Goal: Task Accomplishment & Management: Manage account settings

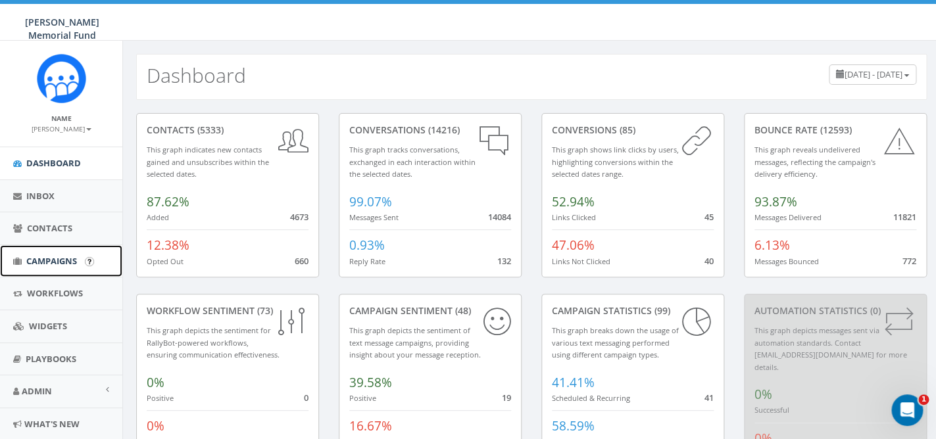
click at [61, 265] on span "Campaigns" at bounding box center [51, 261] width 51 height 12
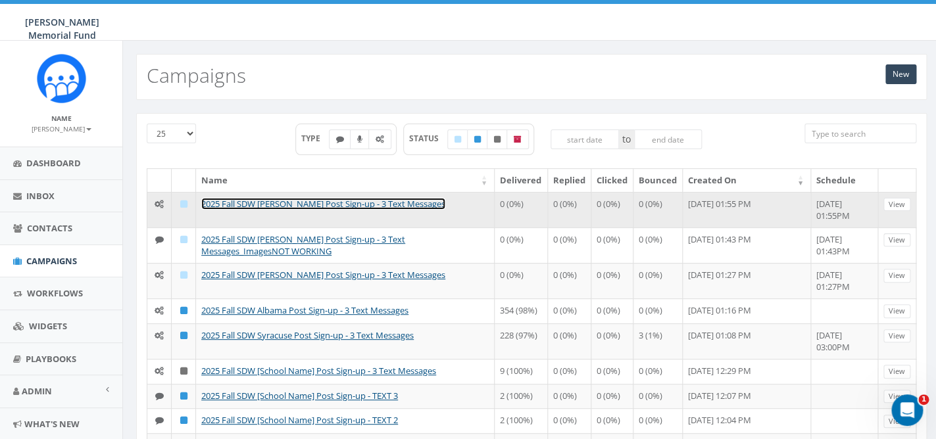
click at [329, 201] on link "2025 Fall SDW Denison Post Sign-up - 3 Text Messages" at bounding box center [323, 204] width 244 height 12
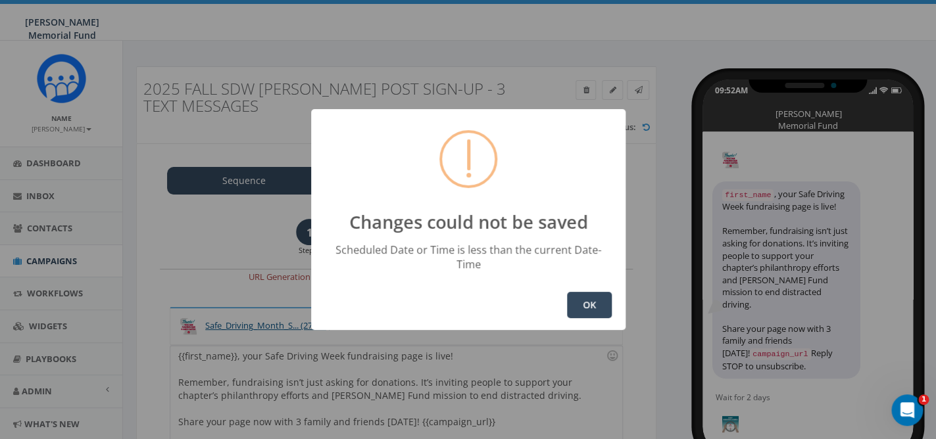
click at [586, 299] on button "OK" at bounding box center [589, 305] width 45 height 26
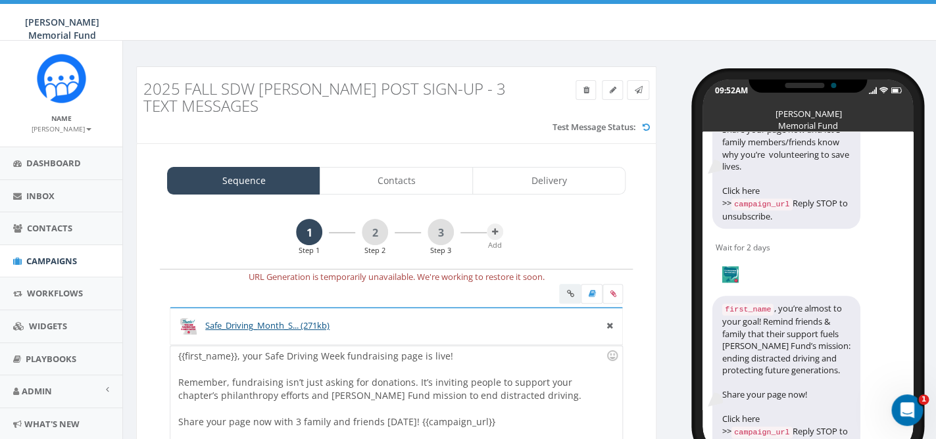
scroll to position [397, 0]
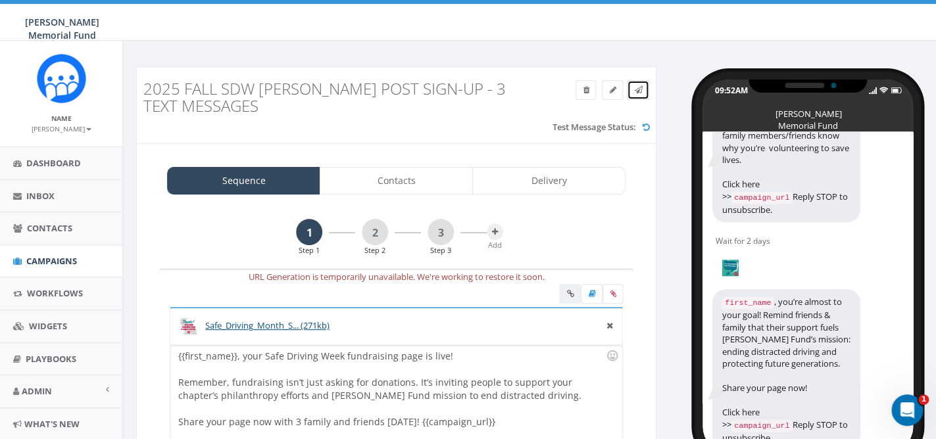
click at [634, 92] on icon at bounding box center [638, 90] width 8 height 8
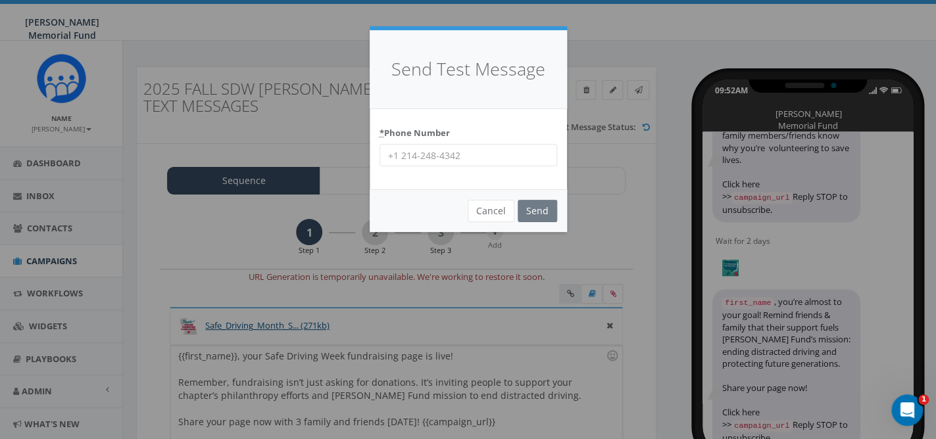
click at [439, 157] on input "* Phone Number" at bounding box center [469, 155] width 178 height 22
type input "8644201836"
click at [542, 210] on input "Send" at bounding box center [537, 211] width 39 height 22
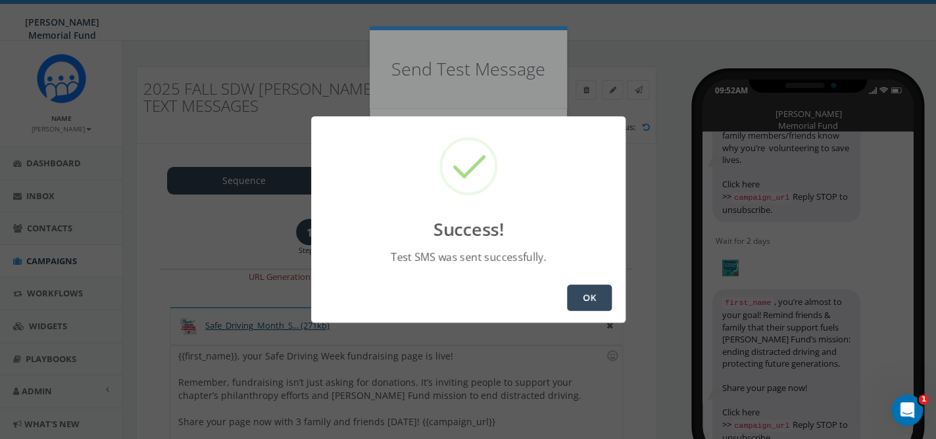
click at [582, 298] on button "OK" at bounding box center [589, 298] width 45 height 26
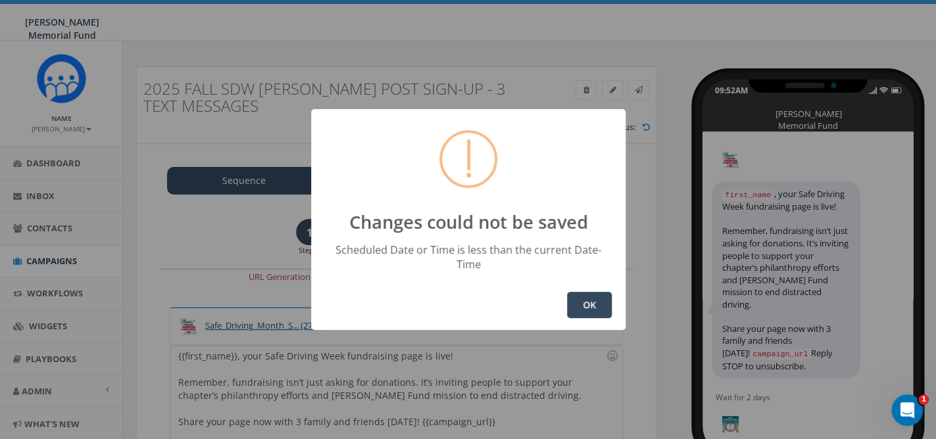
click at [593, 297] on button "OK" at bounding box center [589, 305] width 45 height 26
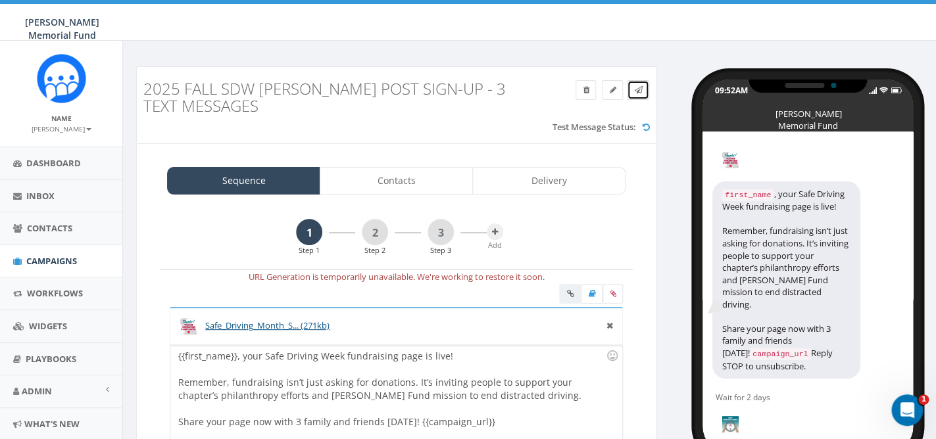
click at [641, 87] on icon at bounding box center [638, 90] width 8 height 8
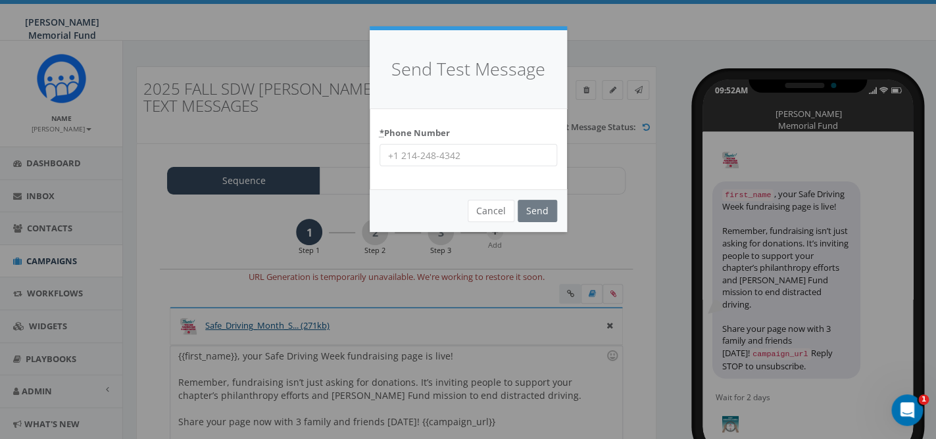
click at [448, 153] on input "* Phone Number" at bounding box center [469, 155] width 178 height 22
paste input "7035872777"
type input "7035872777"
click at [518, 200] on input "Send" at bounding box center [537, 211] width 39 height 22
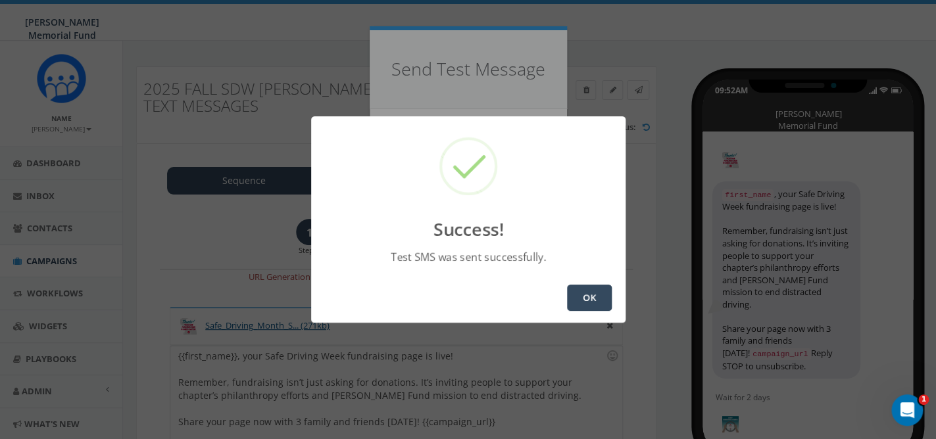
click at [580, 300] on button "OK" at bounding box center [589, 298] width 45 height 26
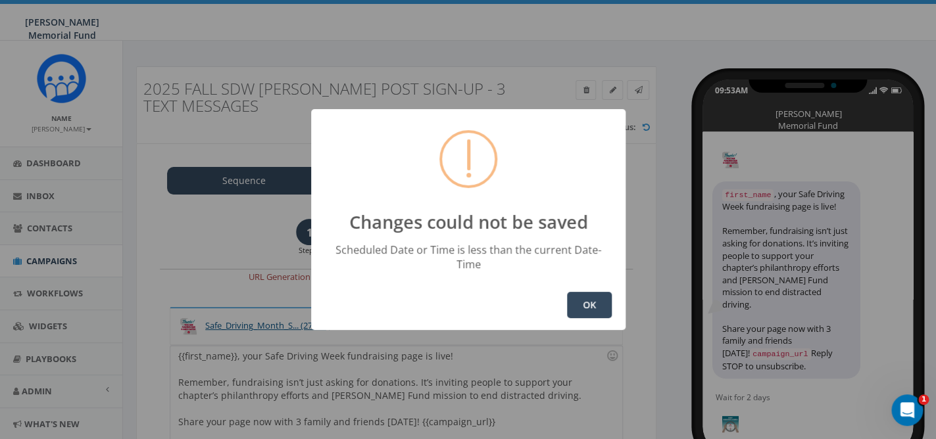
click at [578, 297] on button "OK" at bounding box center [589, 305] width 45 height 26
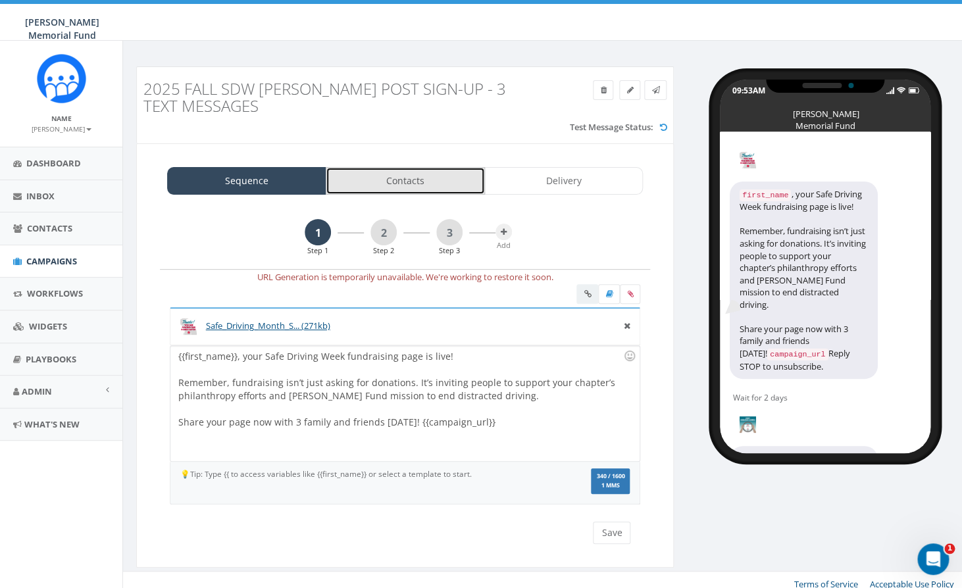
click at [413, 178] on link "Contacts" at bounding box center [405, 181] width 159 height 28
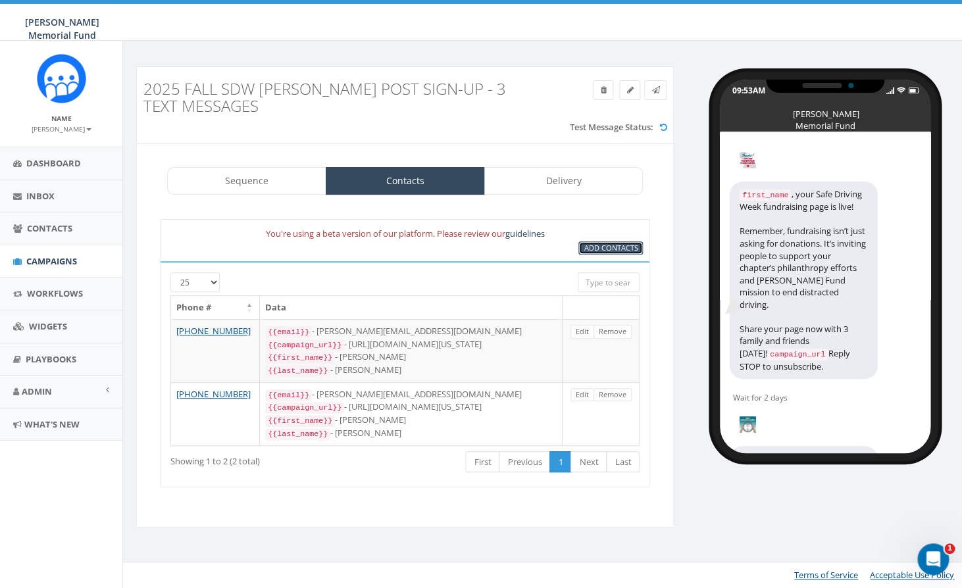
click at [586, 247] on span "Add Contacts" at bounding box center [611, 248] width 54 height 10
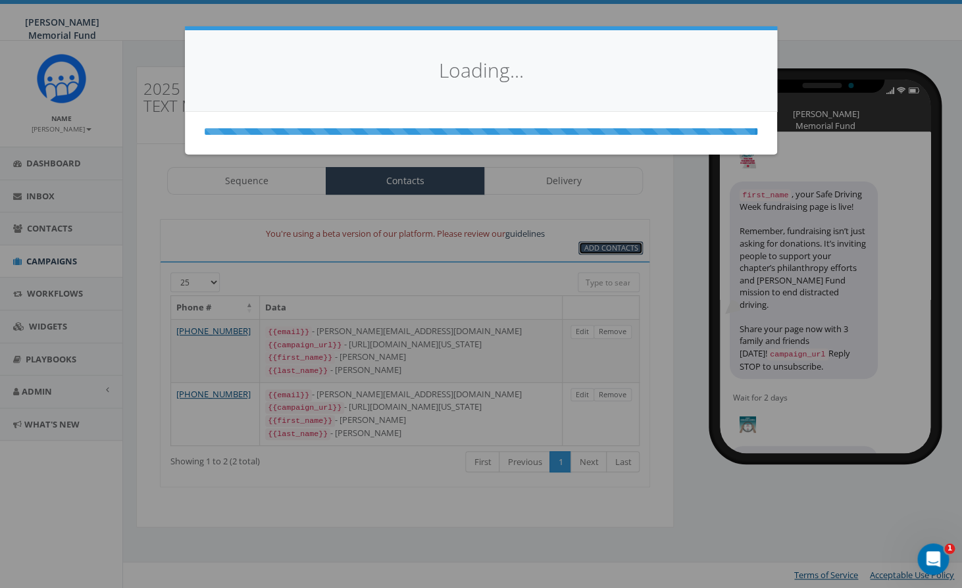
select select
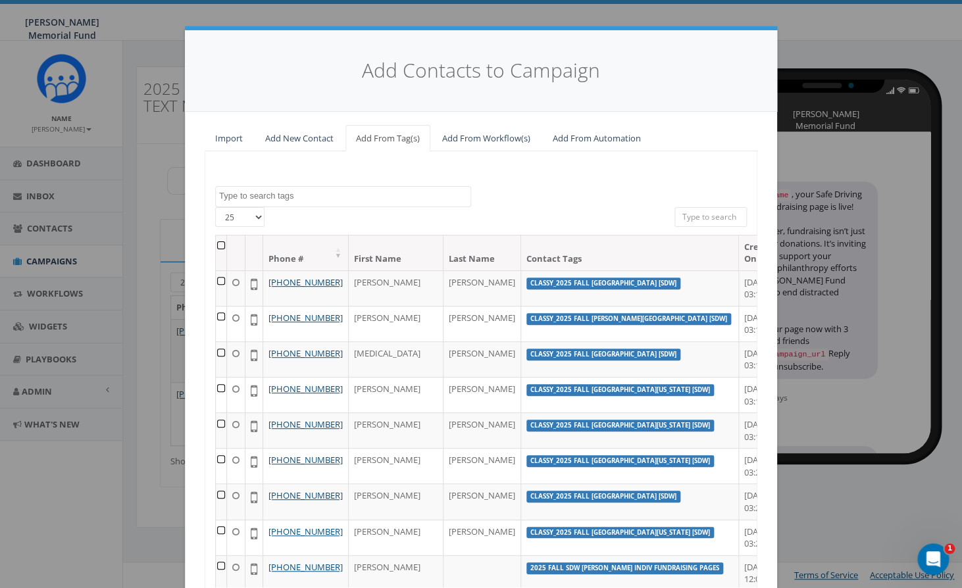
click at [347, 198] on textarea "Search" at bounding box center [344, 196] width 251 height 12
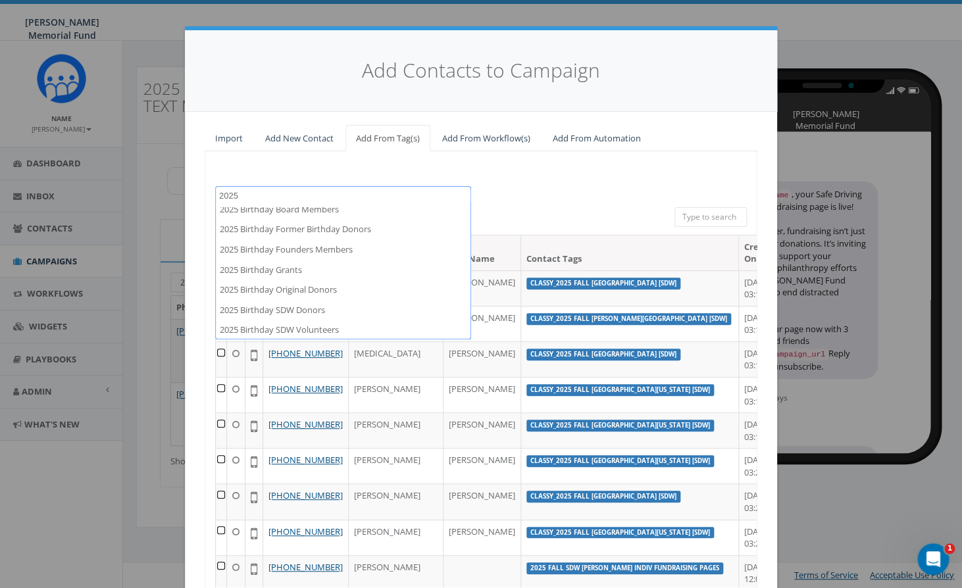
scroll to position [256, 0]
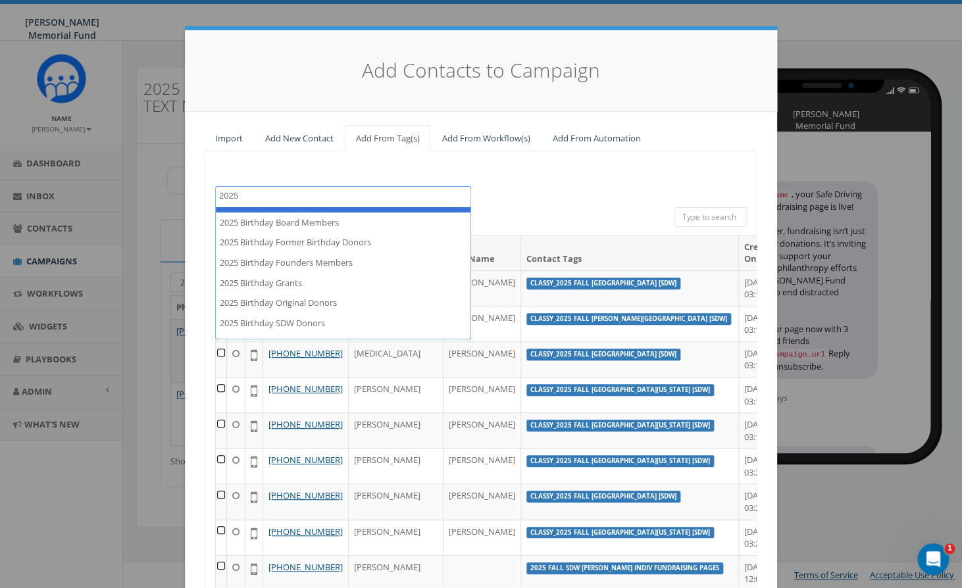
drag, startPoint x: 250, startPoint y: 197, endPoint x: 197, endPoint y: 193, distance: 52.7
click at [219, 193] on textarea "2025" at bounding box center [344, 196] width 251 height 12
paste textarea "Fall SDW Denison Indiv Fundraising Pages"
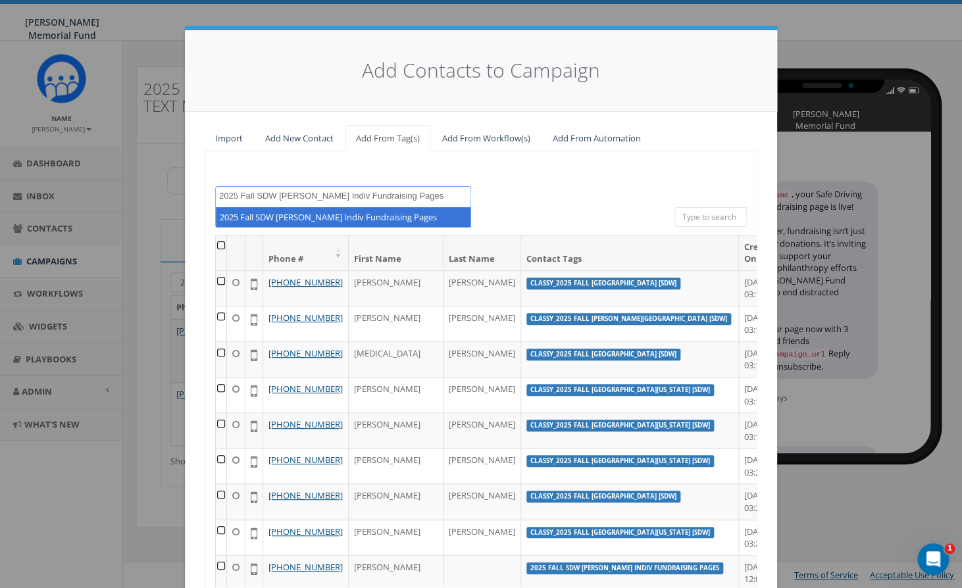
type textarea "2025 Fall SDW [PERSON_NAME] Indiv Fundraising Pages"
select select "2025 Fall SDW [PERSON_NAME] Indiv Fundraising Pages"
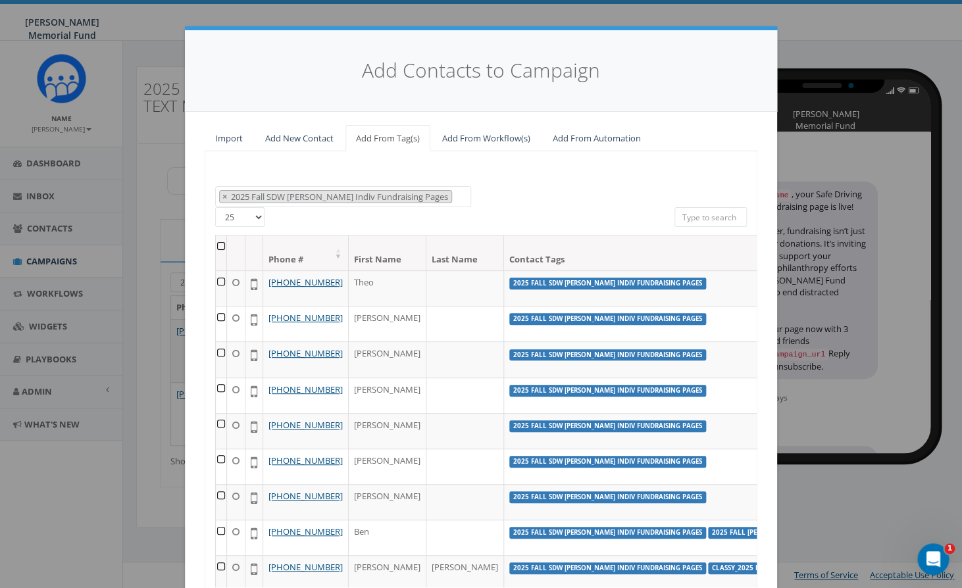
click at [220, 244] on th at bounding box center [221, 253] width 11 height 35
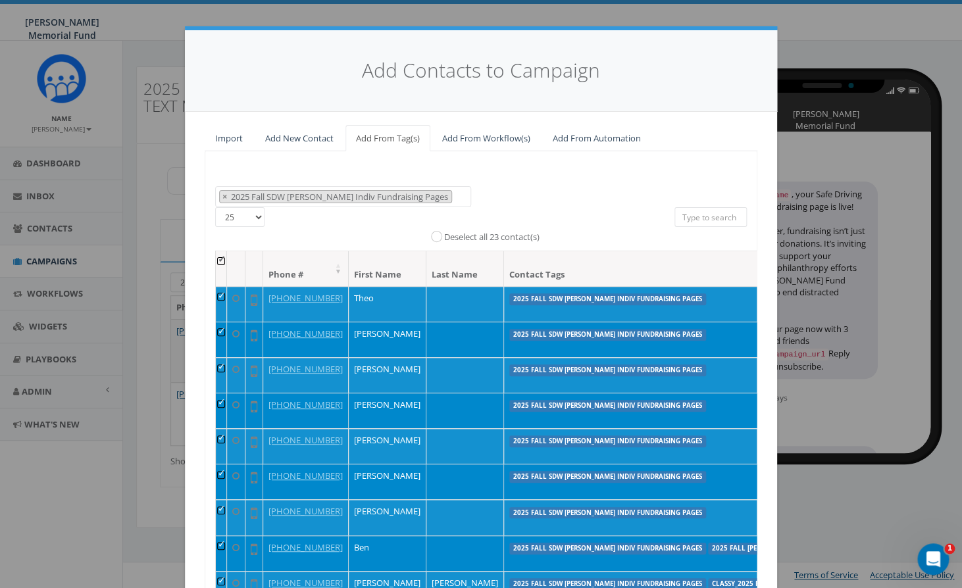
click at [224, 259] on th at bounding box center [221, 268] width 11 height 35
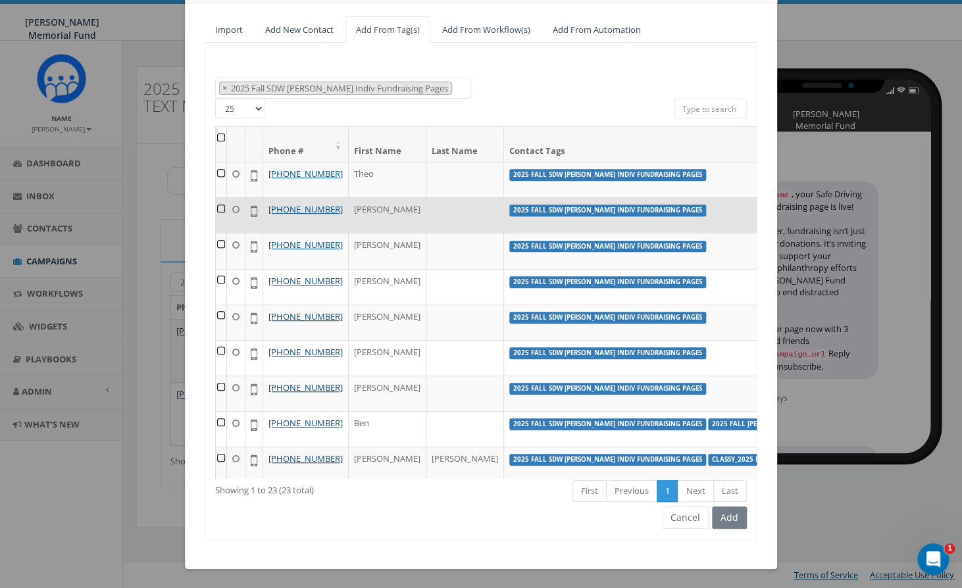
scroll to position [0, 0]
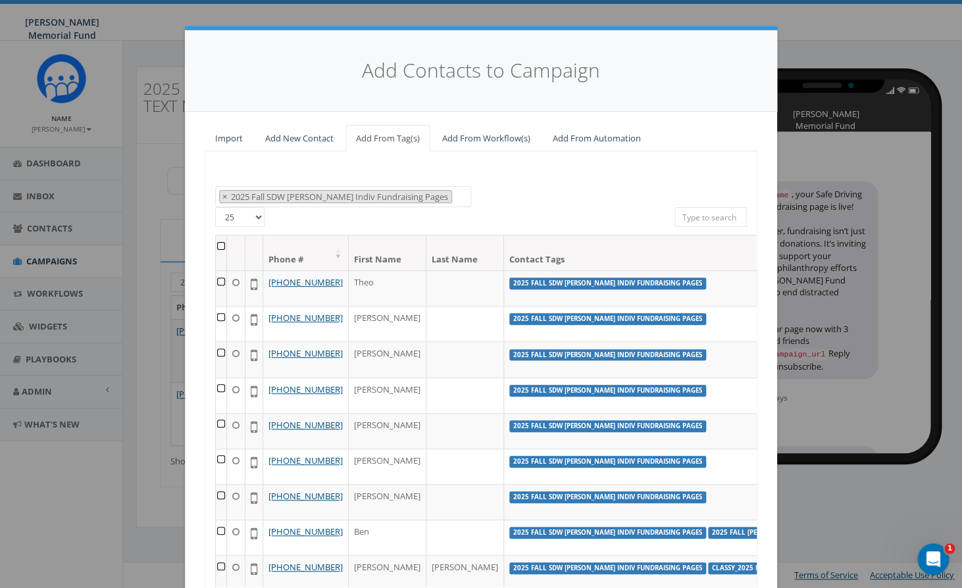
click at [222, 247] on th at bounding box center [221, 253] width 11 height 35
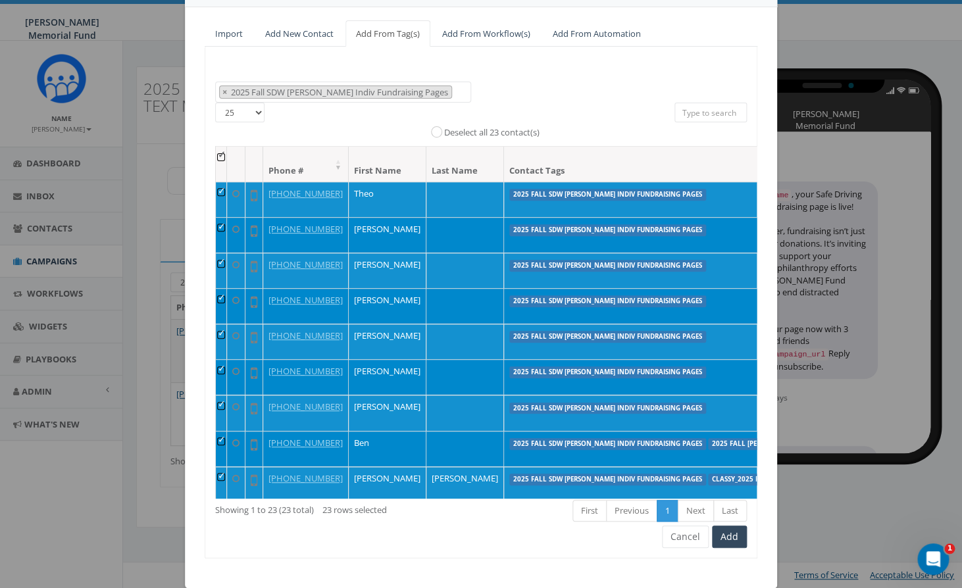
scroll to position [124, 0]
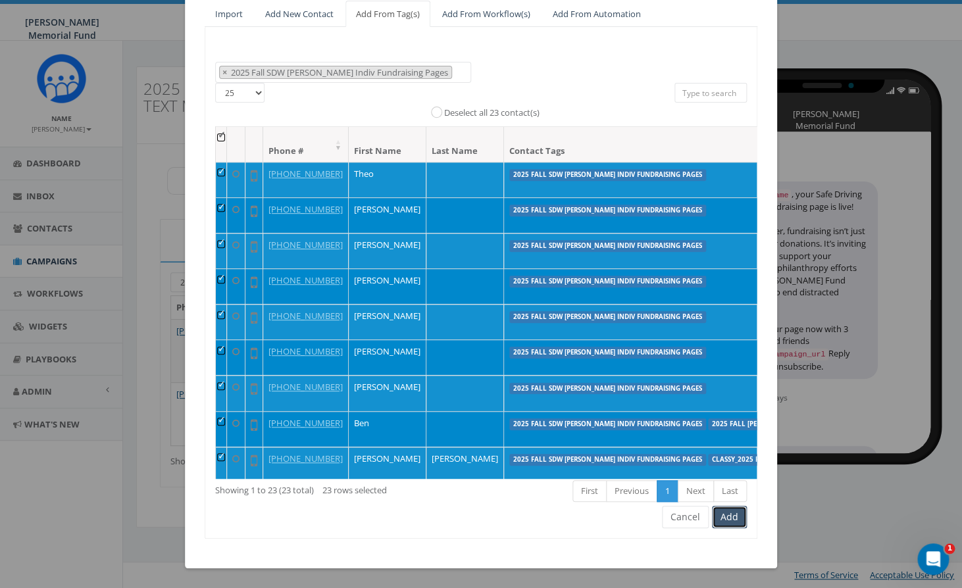
click at [728, 439] on button "Add" at bounding box center [729, 517] width 35 height 22
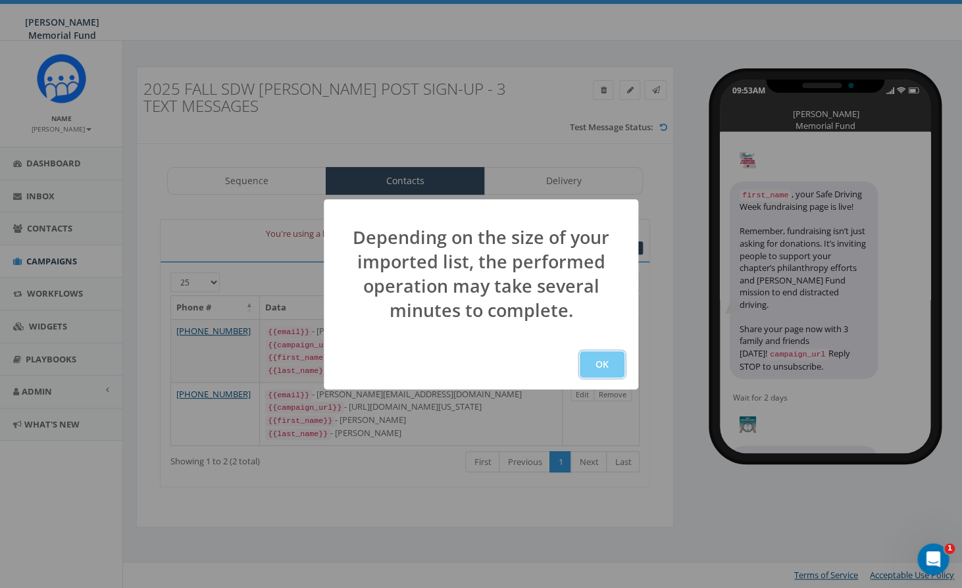
click at [597, 362] on button "OK" at bounding box center [602, 364] width 45 height 26
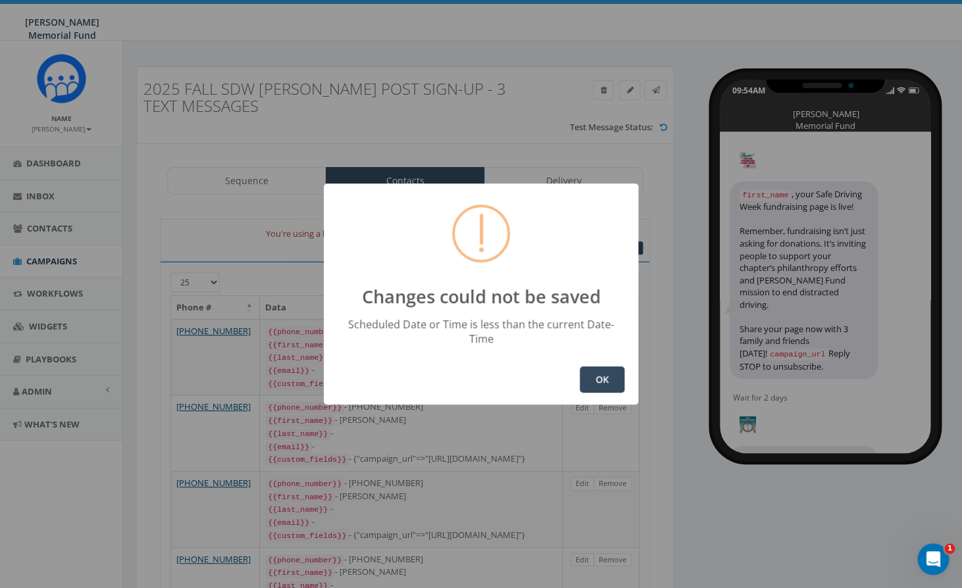
click at [599, 370] on button "OK" at bounding box center [602, 379] width 45 height 26
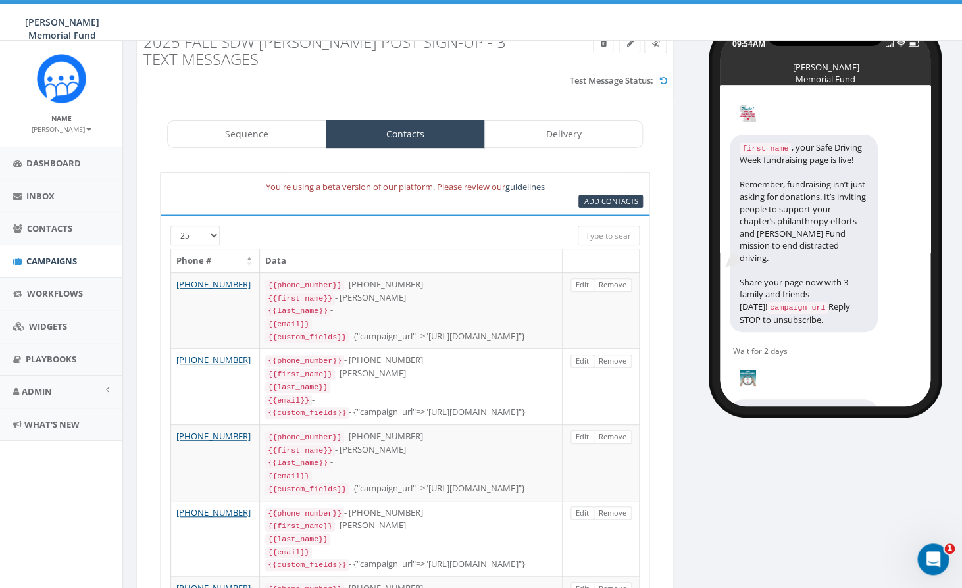
scroll to position [36, 0]
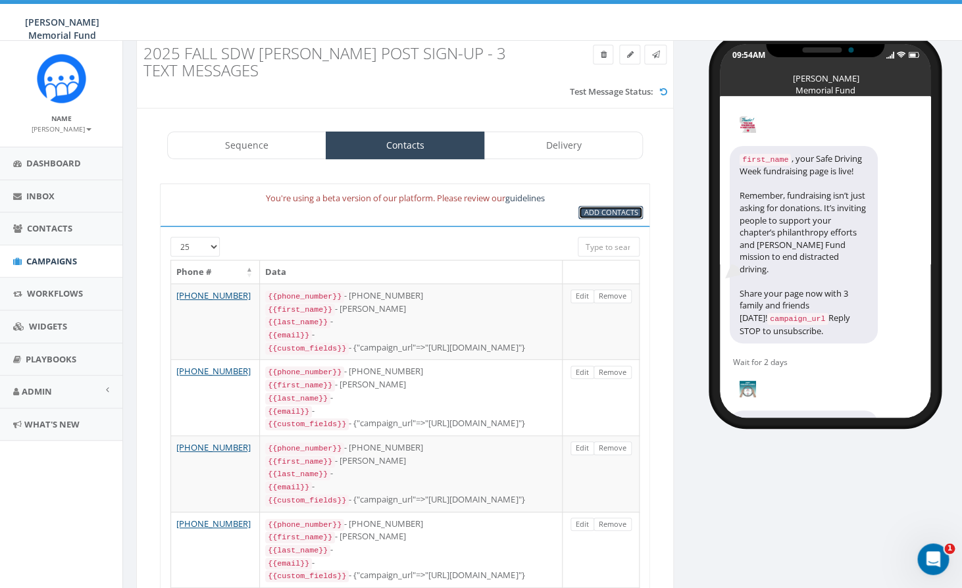
click at [609, 212] on span "Add Contacts" at bounding box center [611, 212] width 54 height 10
select select
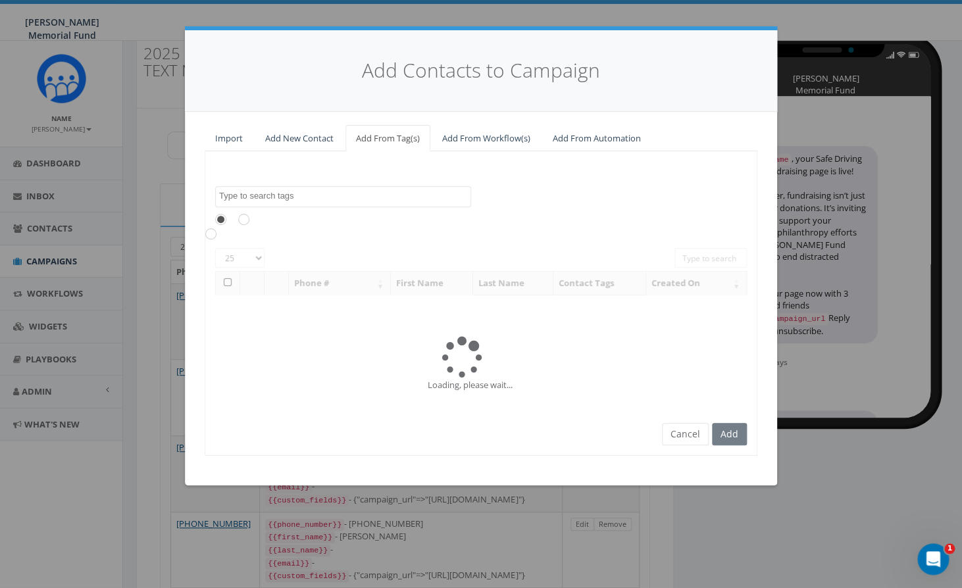
scroll to position [428, 0]
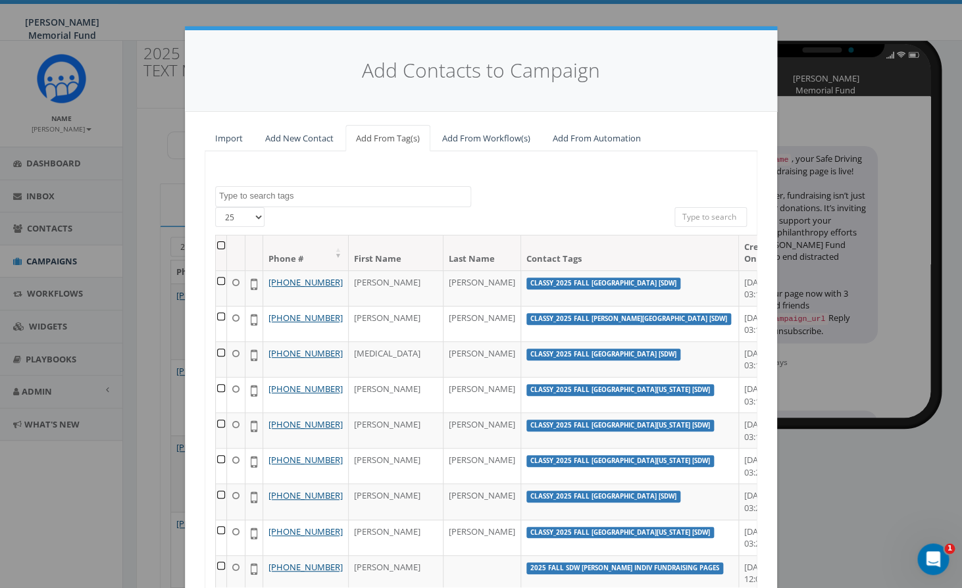
click at [345, 197] on textarea "Search" at bounding box center [344, 196] width 251 height 12
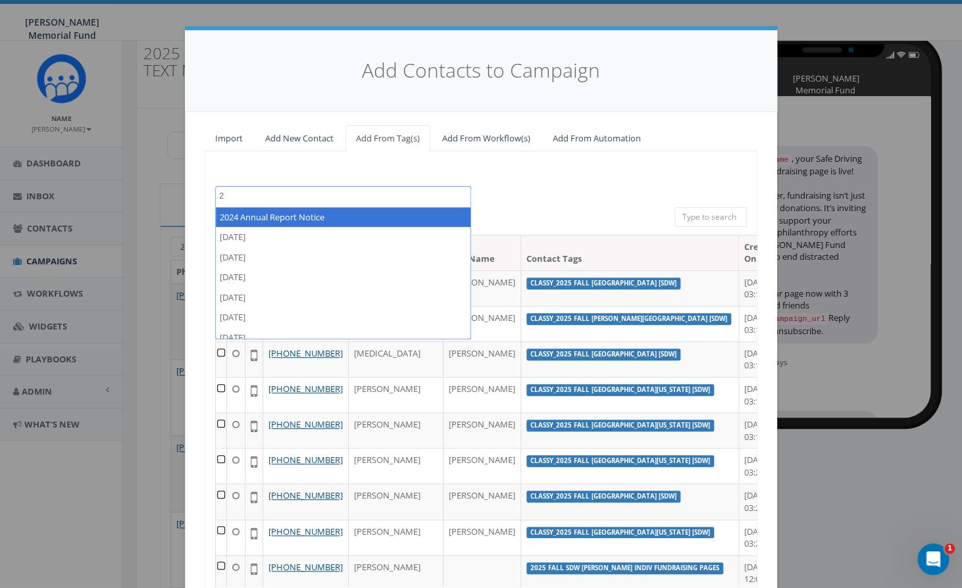
scroll to position [0, 0]
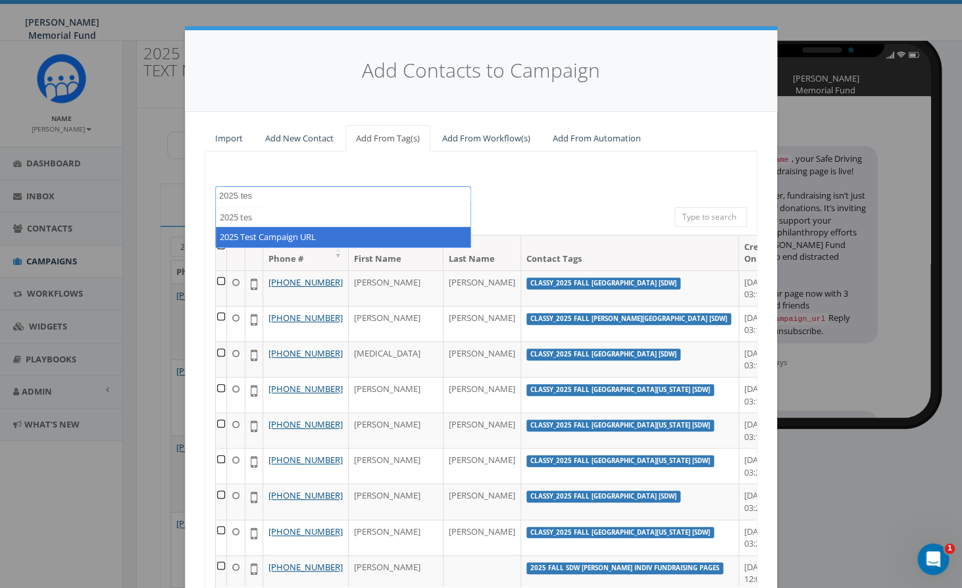
type textarea "2025 tes"
select select "2025 Test Campaign URL"
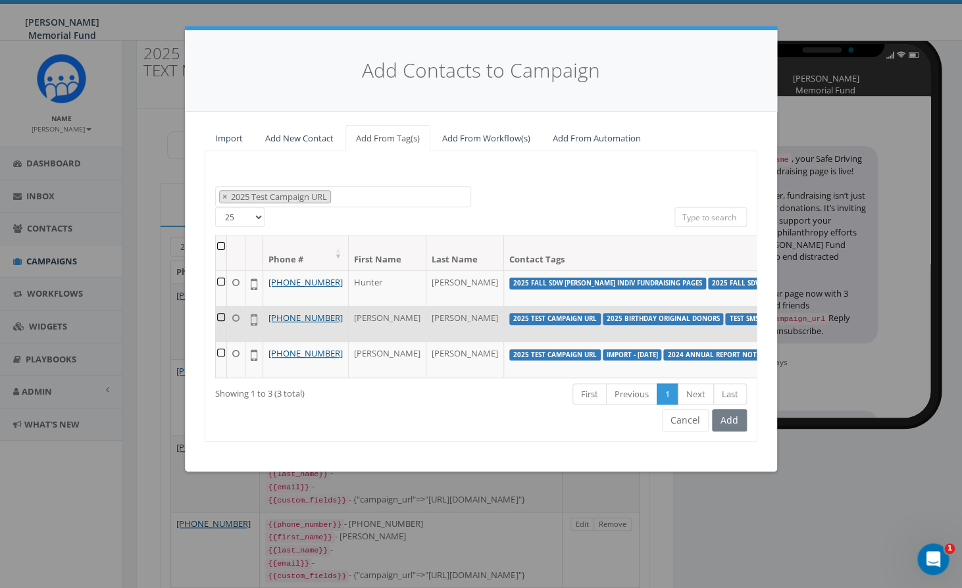
click at [222, 328] on td at bounding box center [221, 324] width 11 height 36
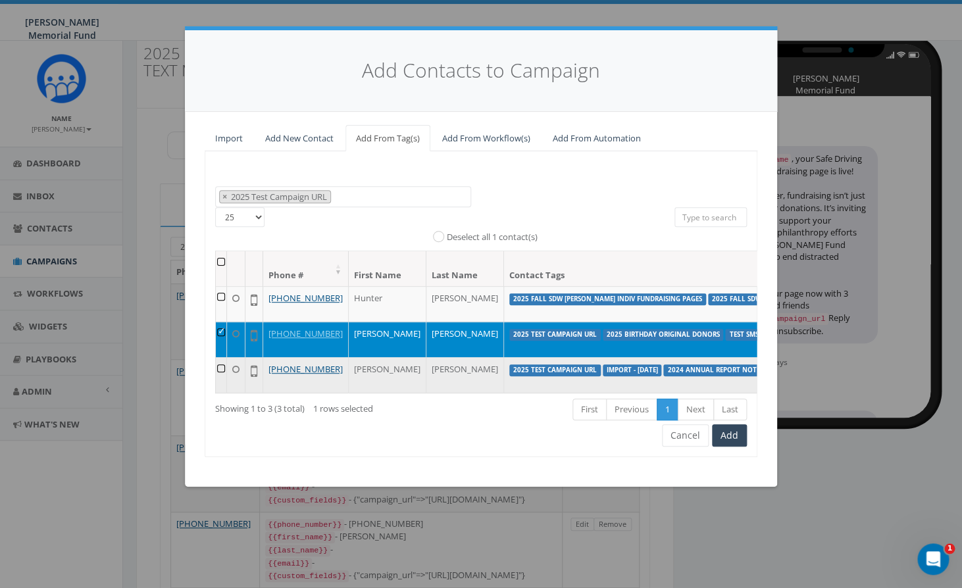
click at [221, 390] on td at bounding box center [221, 375] width 11 height 36
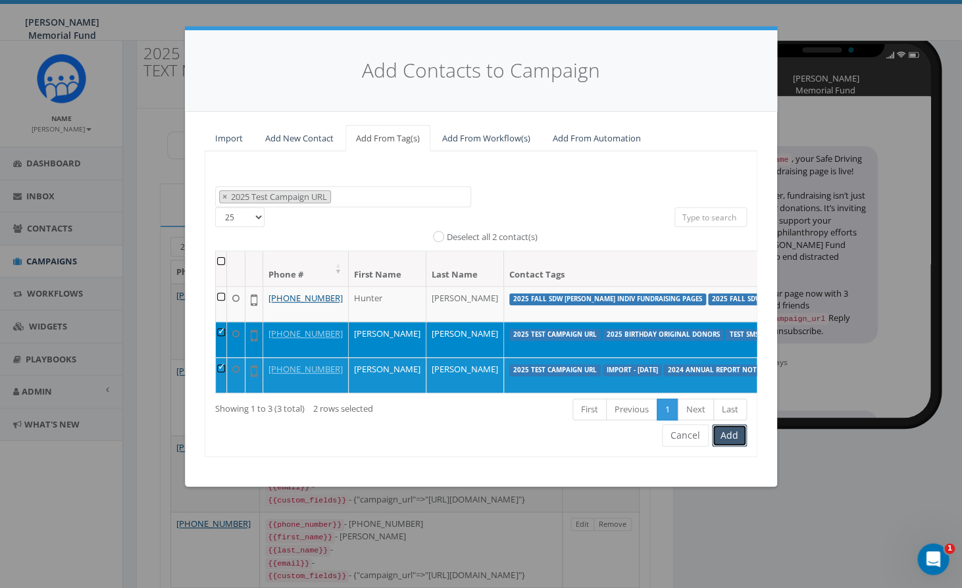
click at [728, 447] on button "Add" at bounding box center [729, 435] width 35 height 22
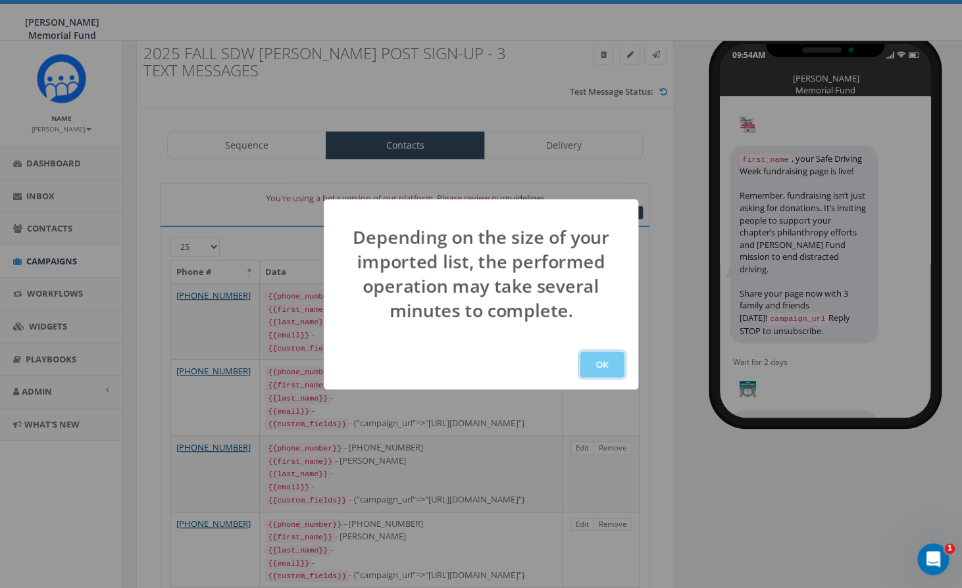
click at [603, 361] on button "OK" at bounding box center [602, 364] width 45 height 26
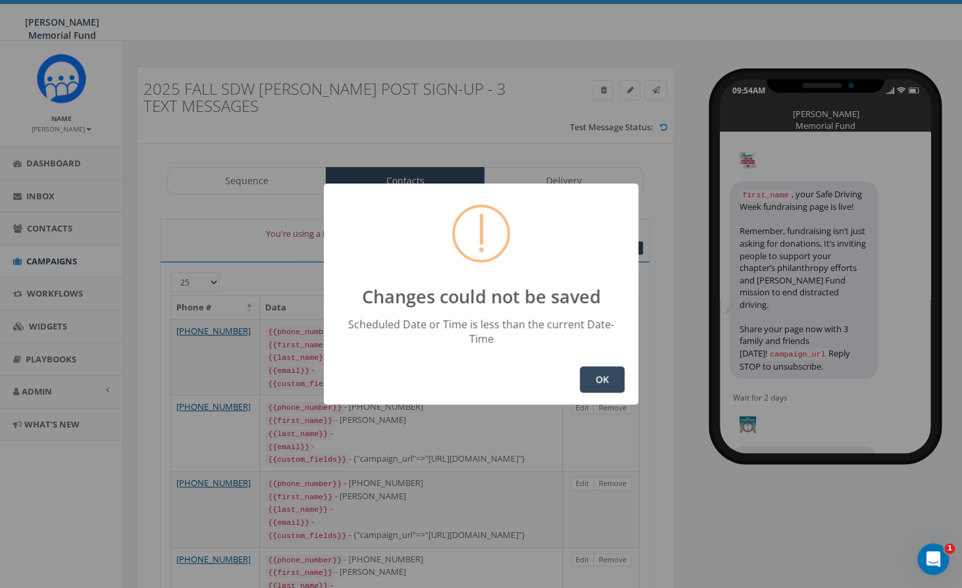
click at [608, 376] on button "OK" at bounding box center [602, 379] width 45 height 26
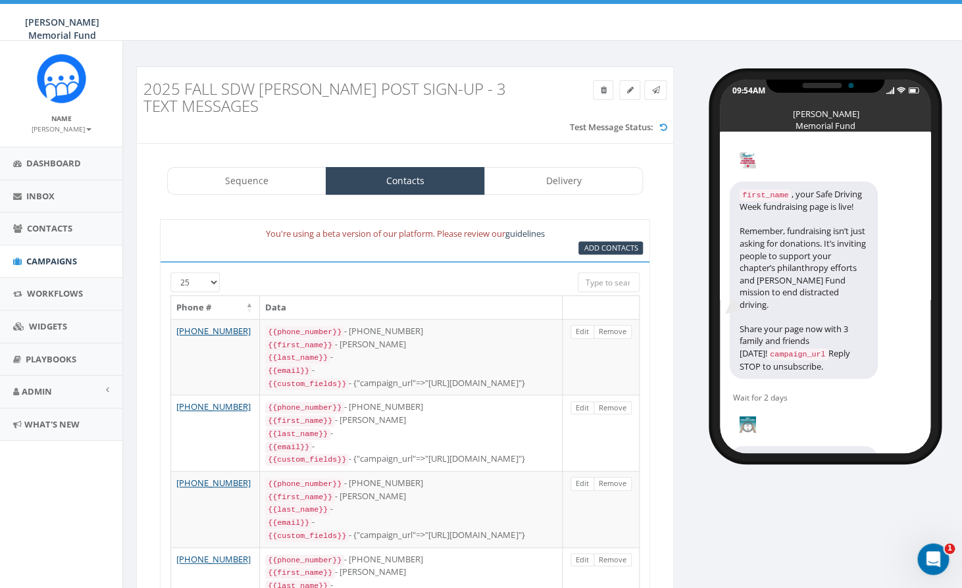
click at [272, 184] on link "Sequence" at bounding box center [246, 181] width 159 height 28
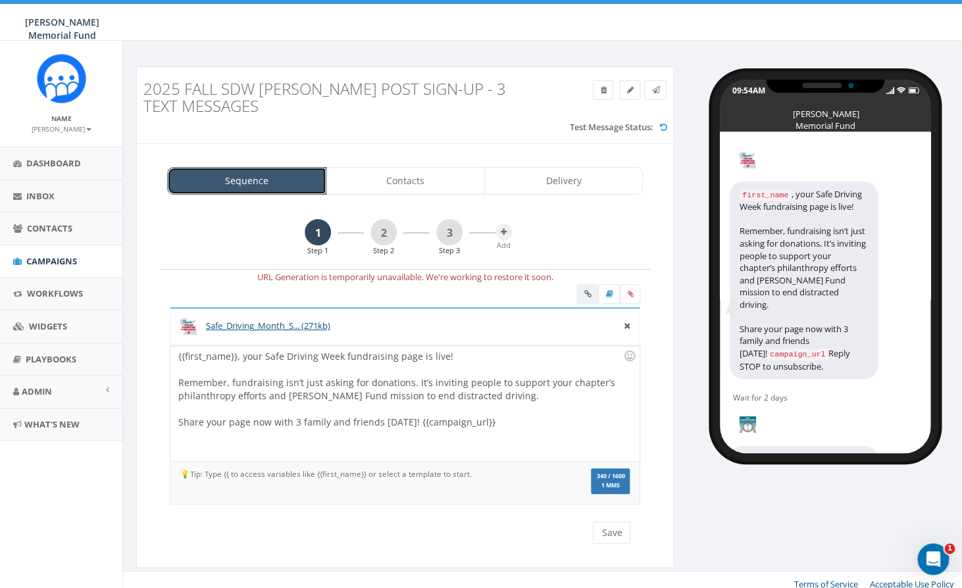
scroll to position [9, 0]
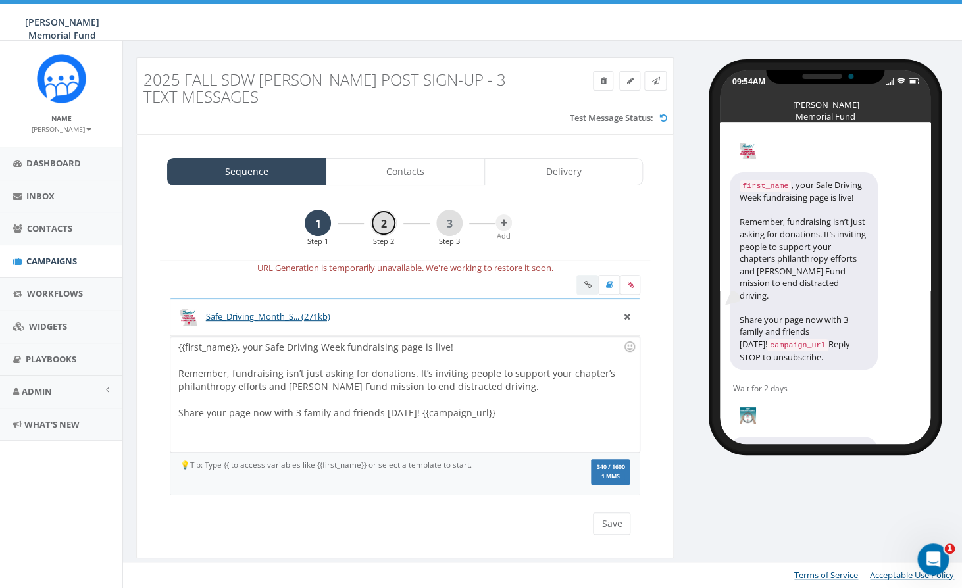
click at [382, 217] on link "2" at bounding box center [383, 223] width 26 height 26
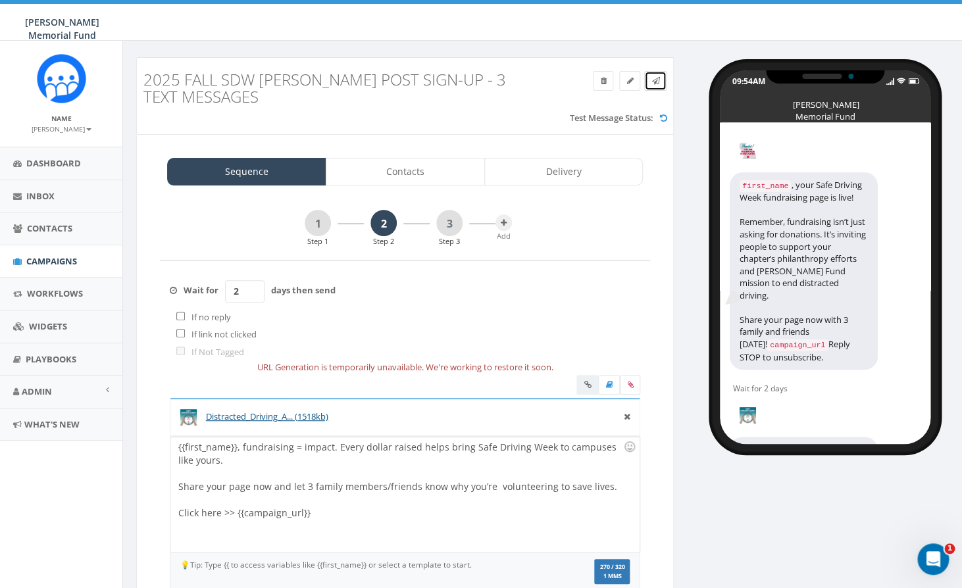
click at [654, 80] on icon at bounding box center [655, 81] width 8 height 8
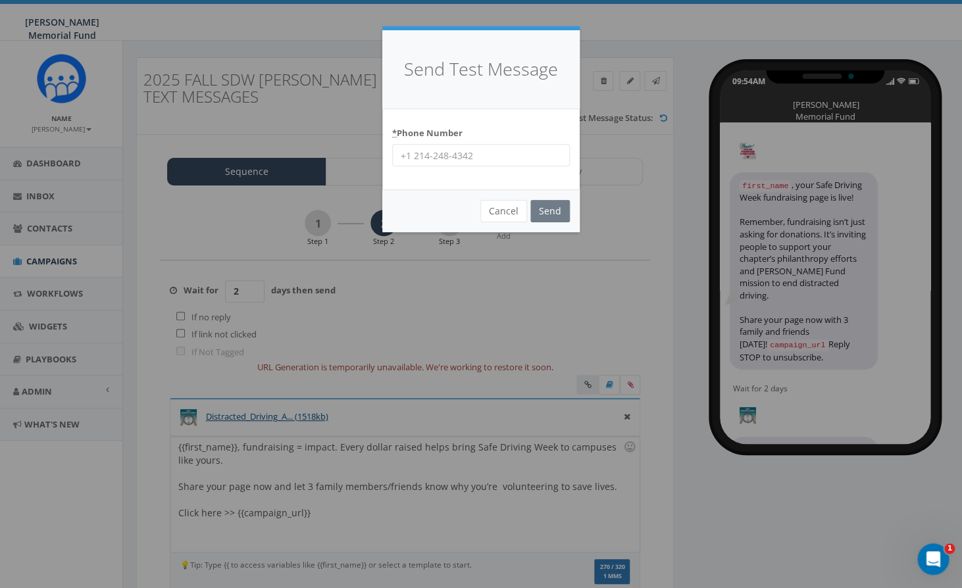
click at [495, 155] on input "* Phone Number" at bounding box center [481, 155] width 178 height 22
paste input "2025 Fall SDW Denison Indiv Fundraising Pages"
type input "7035872777"
click at [543, 209] on input "Send" at bounding box center [549, 211] width 39 height 22
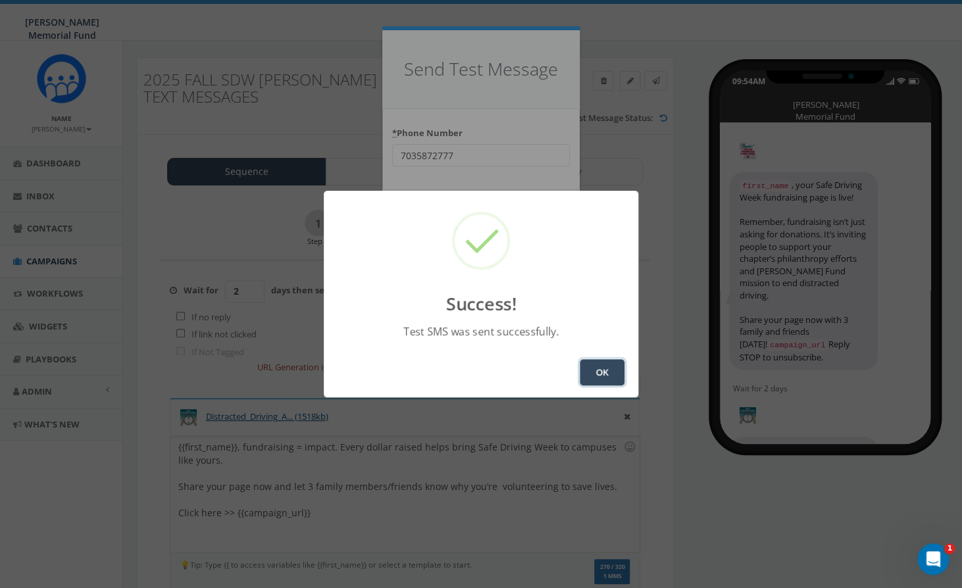
click at [607, 367] on button "OK" at bounding box center [602, 372] width 45 height 26
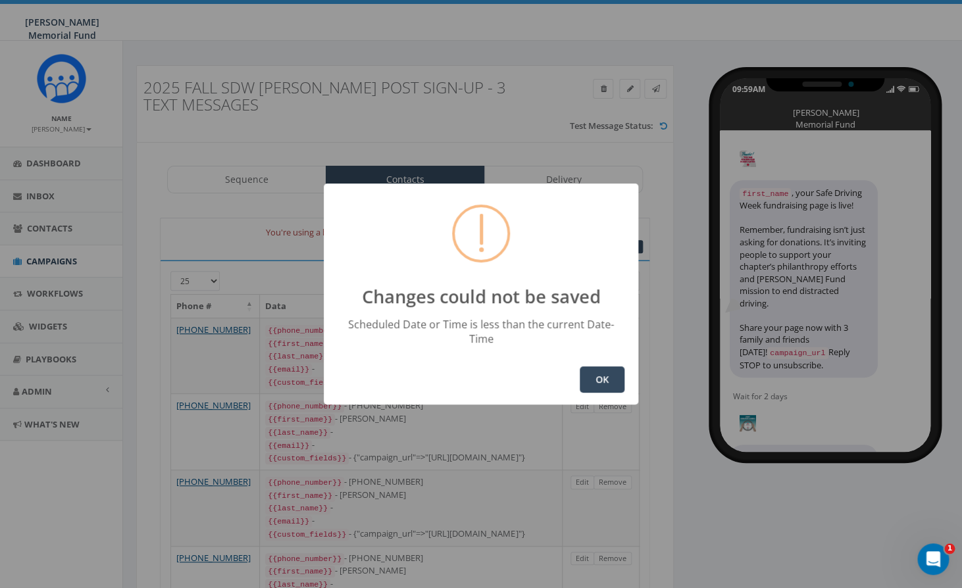
click at [611, 371] on button "OK" at bounding box center [602, 379] width 45 height 26
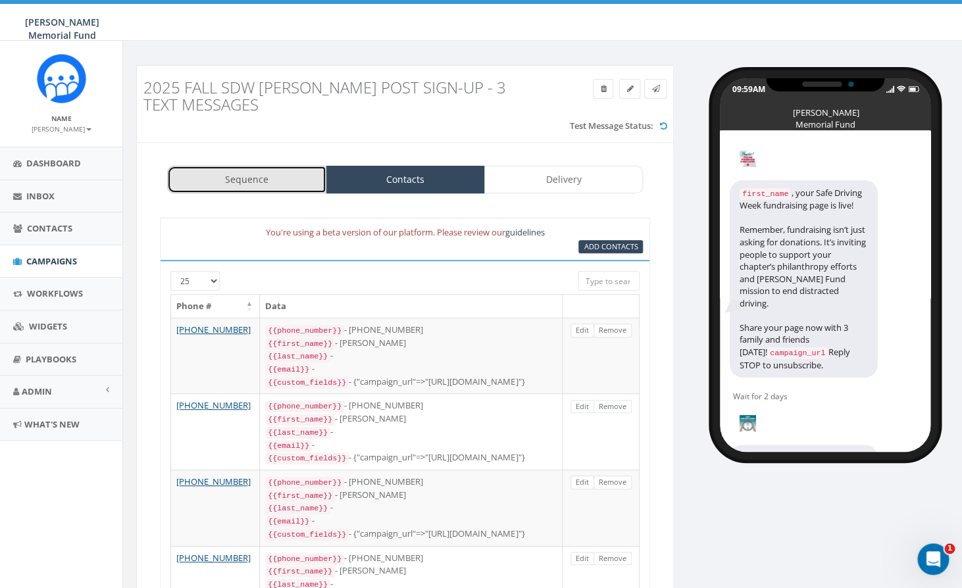
click at [262, 182] on link "Sequence" at bounding box center [246, 180] width 159 height 28
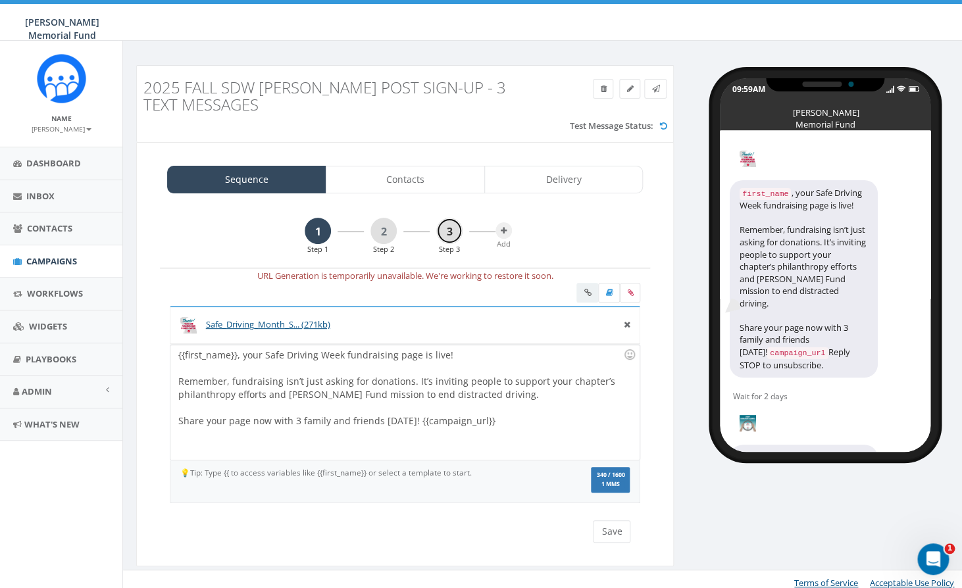
click at [441, 231] on link "3" at bounding box center [449, 231] width 26 height 26
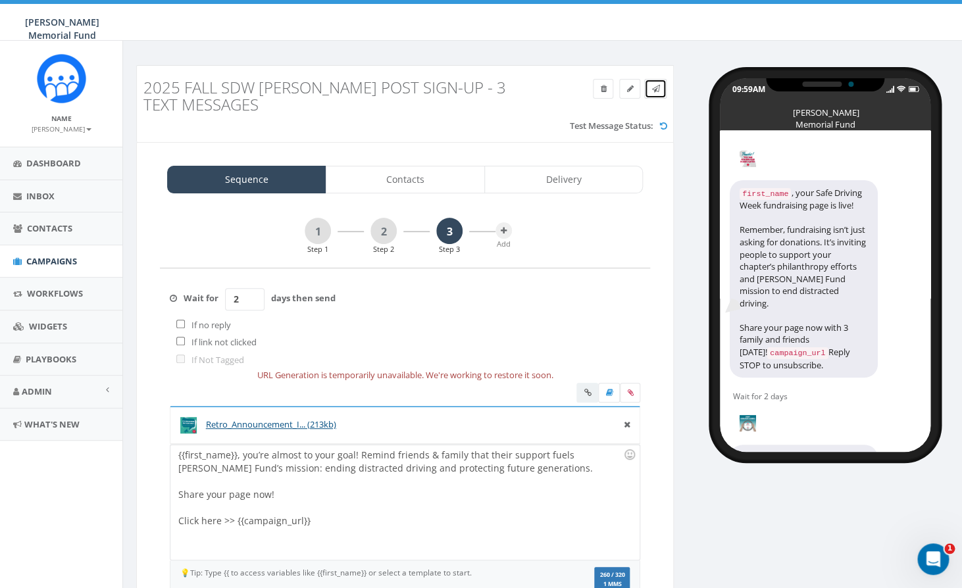
click at [653, 93] on icon at bounding box center [655, 89] width 8 height 8
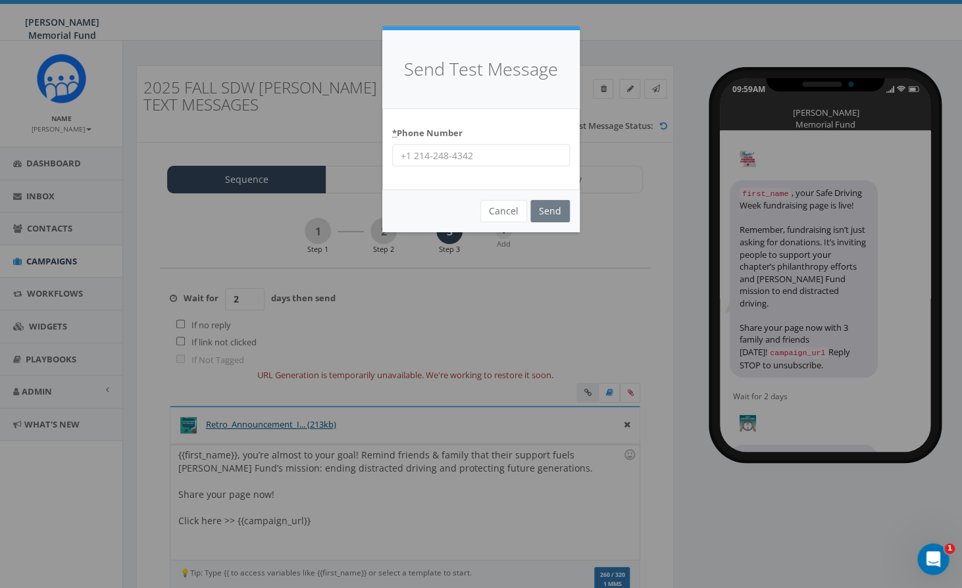
click at [447, 150] on input "* Phone Number" at bounding box center [481, 155] width 178 height 22
type input "7035872777"
click at [558, 215] on input "Send" at bounding box center [549, 211] width 39 height 22
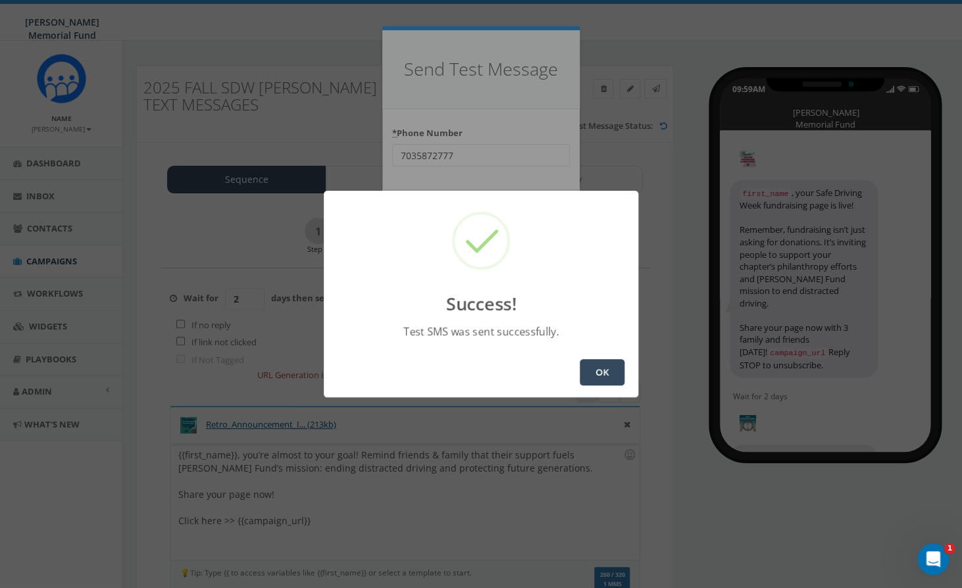
click at [603, 376] on button "OK" at bounding box center [602, 372] width 45 height 26
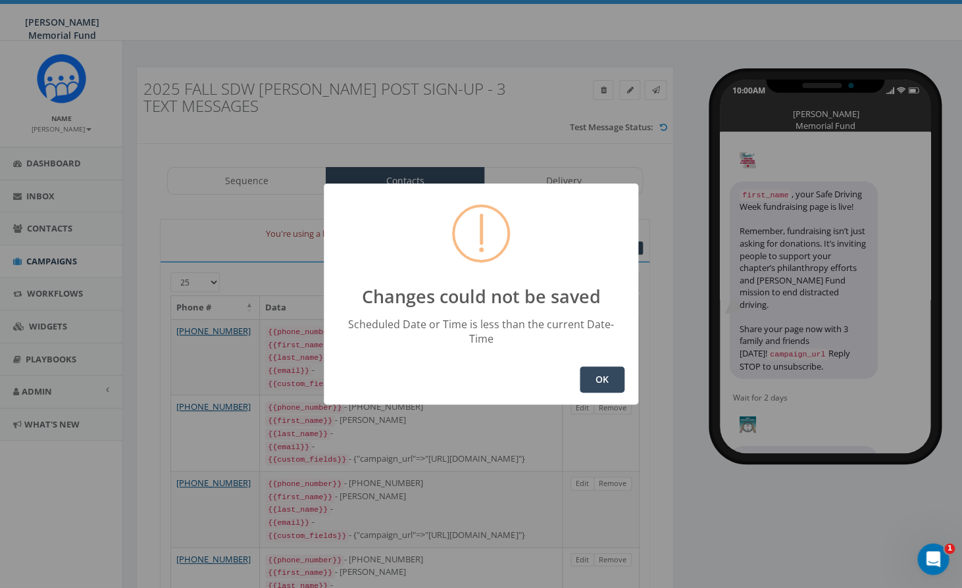
click at [608, 369] on button "OK" at bounding box center [602, 379] width 45 height 26
